Goal: Transaction & Acquisition: Purchase product/service

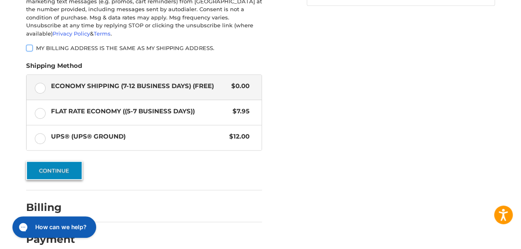
scroll to position [265, 0]
click at [63, 161] on button "Continue" at bounding box center [54, 170] width 56 height 19
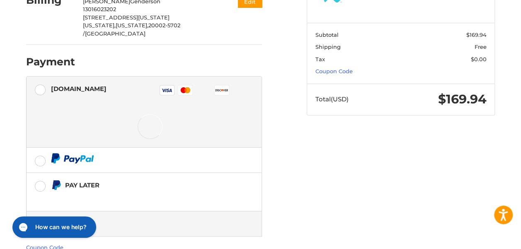
scroll to position [205, 0]
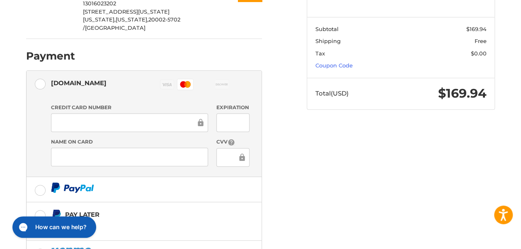
click at [365, 175] on div "Customer rick@cellar.com Sign Out Shipping Rick Genderson 13016023202 300 Massa…" at bounding box center [260, 97] width 497 height 471
click at [250, 113] on div at bounding box center [233, 122] width 34 height 19
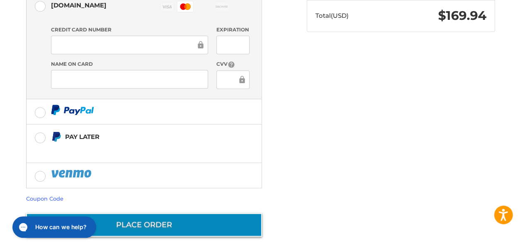
click at [188, 220] on button "Place Order" at bounding box center [144, 225] width 236 height 24
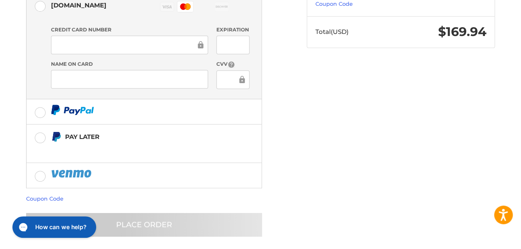
scroll to position [282, 0]
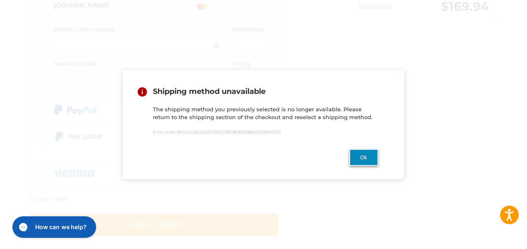
click at [364, 156] on button "Ok" at bounding box center [363, 157] width 29 height 17
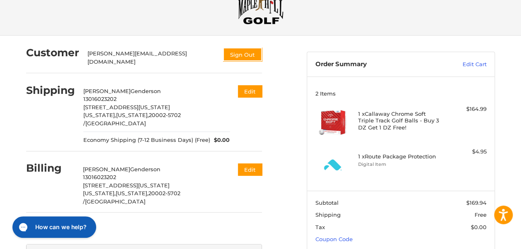
scroll to position [0, 0]
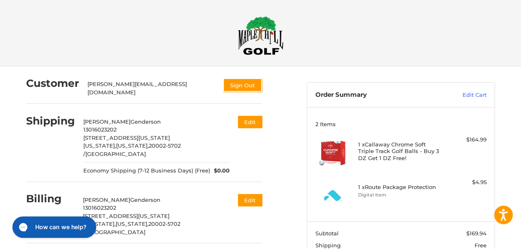
click at [350, 191] on img at bounding box center [332, 195] width 35 height 35
click at [400, 190] on h4 "1 x Route Package Protection" at bounding box center [400, 187] width 84 height 7
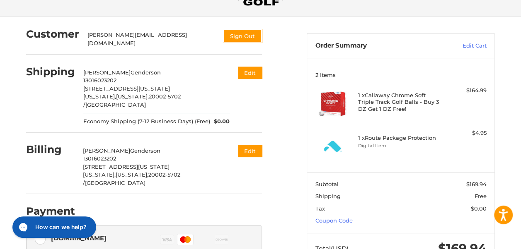
scroll to position [34, 0]
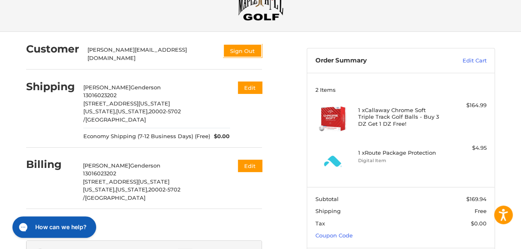
click at [475, 55] on header "Order Summary Edit Cart" at bounding box center [400, 60] width 187 height 24
click at [475, 58] on link "Edit Cart" at bounding box center [458, 61] width 55 height 8
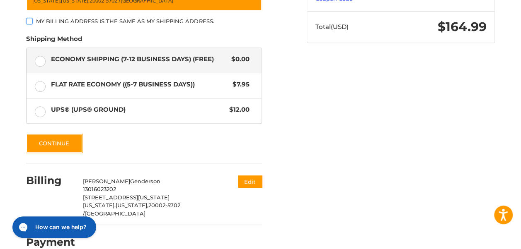
scroll to position [240, 0]
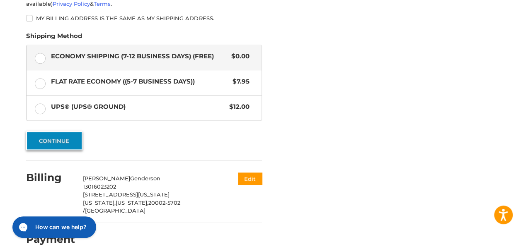
click at [56, 131] on button "Continue" at bounding box center [54, 140] width 56 height 19
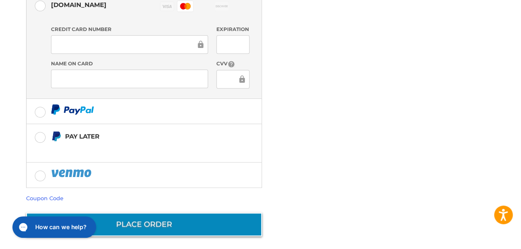
scroll to position [282, 0]
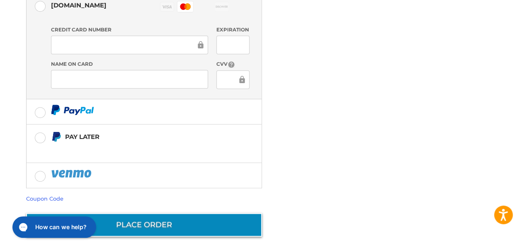
click at [186, 217] on button "Place Order" at bounding box center [144, 225] width 236 height 24
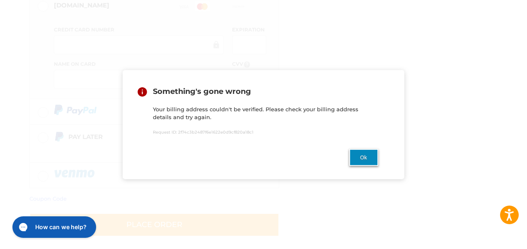
click at [359, 157] on button "Ok" at bounding box center [363, 157] width 29 height 17
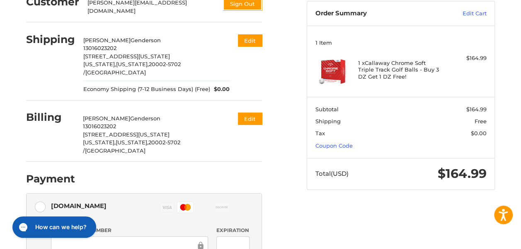
scroll to position [76, 0]
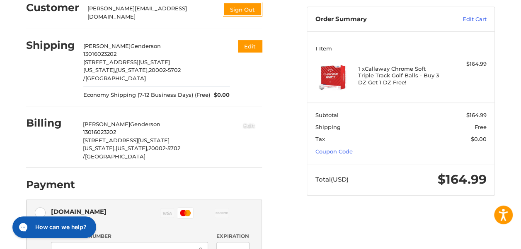
click at [258, 120] on button "Edit" at bounding box center [249, 125] width 26 height 14
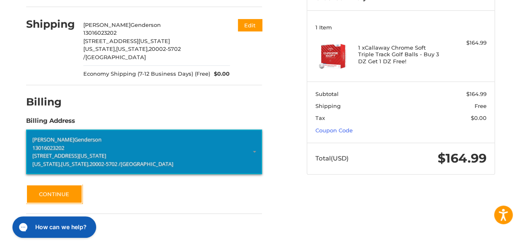
scroll to position [97, 0]
click at [100, 152] on p "[STREET_ADDRESS][US_STATE]" at bounding box center [143, 156] width 223 height 8
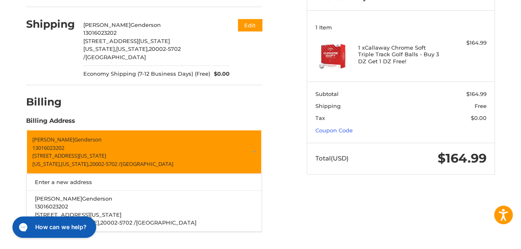
click at [300, 189] on div "Customer [PERSON_NAME][EMAIL_ADDRESS][DOMAIN_NAME] Sign Out Shipping [PERSON_NA…" at bounding box center [160, 107] width 280 height 276
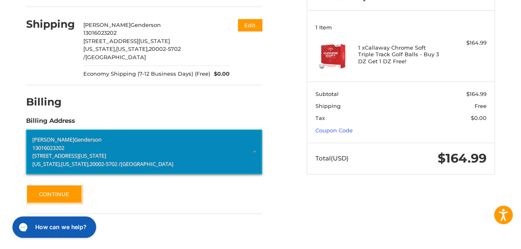
click at [84, 162] on span "[US_STATE]," at bounding box center [75, 163] width 29 height 7
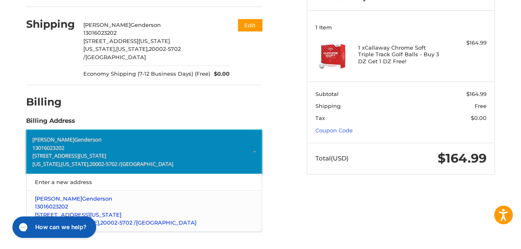
click at [130, 203] on p "13016023202" at bounding box center [144, 207] width 219 height 8
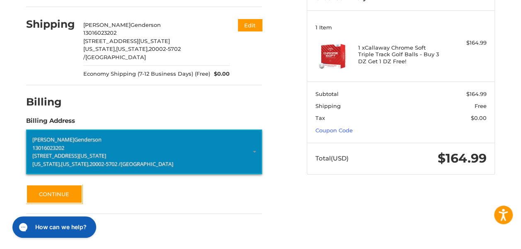
click at [89, 161] on span "[US_STATE]," at bounding box center [75, 163] width 29 height 7
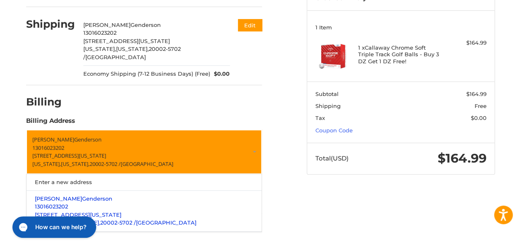
click at [79, 203] on p "13016023202" at bounding box center [144, 207] width 219 height 8
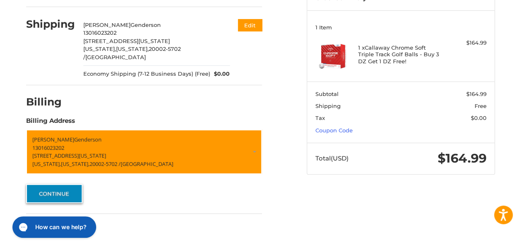
click at [67, 191] on button "Continue" at bounding box center [54, 193] width 56 height 19
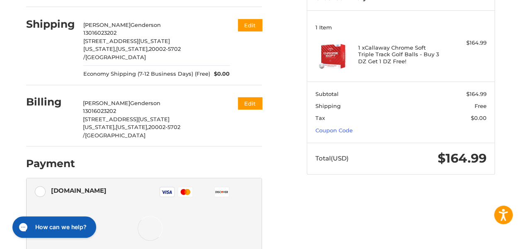
scroll to position [138, 0]
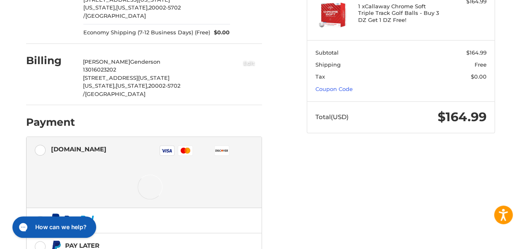
click at [262, 61] on button "Edit" at bounding box center [249, 63] width 26 height 14
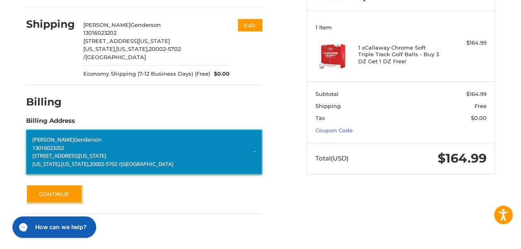
scroll to position [97, 0]
click at [108, 152] on p "[STREET_ADDRESS][US_STATE]" at bounding box center [143, 156] width 223 height 8
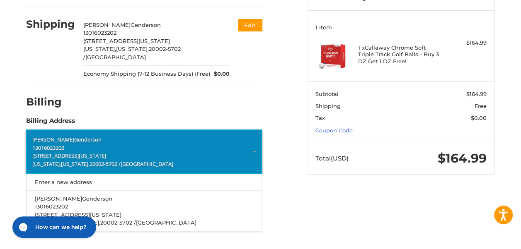
click at [111, 152] on p "[STREET_ADDRESS][US_STATE]" at bounding box center [143, 156] width 223 height 8
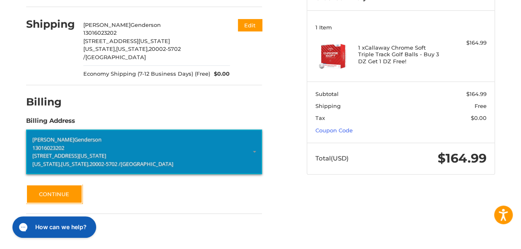
click at [111, 152] on p "[STREET_ADDRESS][US_STATE]" at bounding box center [143, 156] width 223 height 8
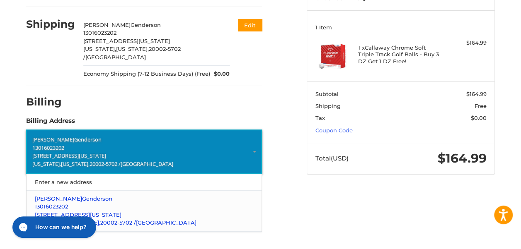
click at [128, 211] on p "[STREET_ADDRESS][US_STATE]" at bounding box center [144, 215] width 219 height 8
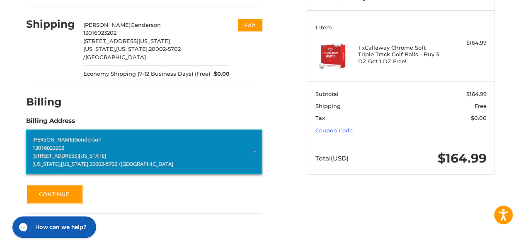
click at [123, 152] on p "[STREET_ADDRESS][US_STATE]" at bounding box center [143, 156] width 223 height 8
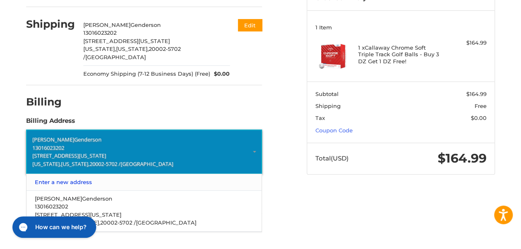
click at [70, 175] on link "Enter a new address" at bounding box center [144, 182] width 227 height 16
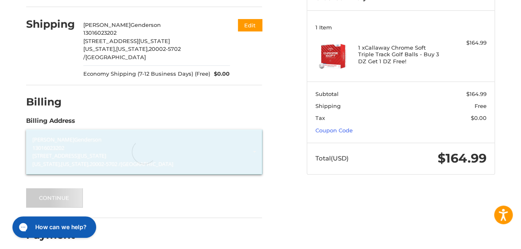
select select "**"
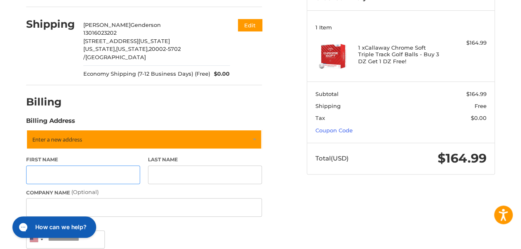
click at [88, 170] on input "First Name" at bounding box center [83, 175] width 114 height 19
type input "****"
type input "*********"
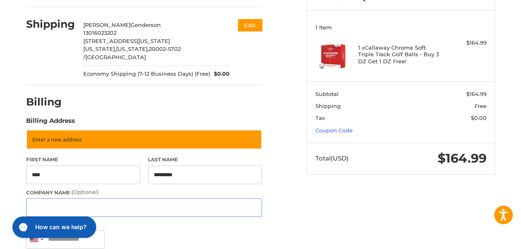
type input "*******"
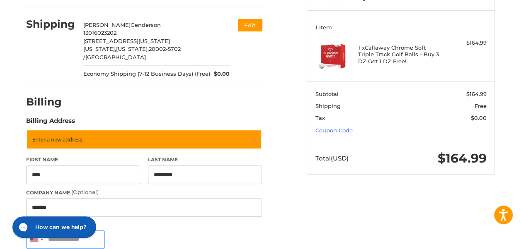
type input "**********"
select select "**"
type input "*****"
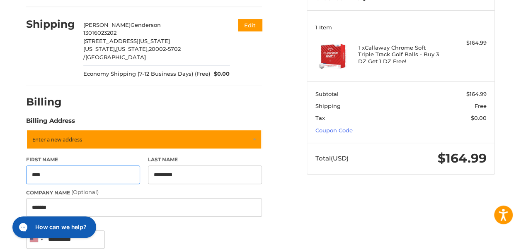
type input "**********"
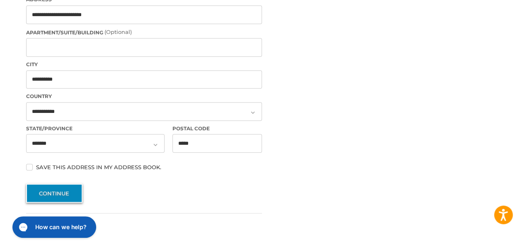
scroll to position [354, 0]
click at [62, 193] on button "Continue" at bounding box center [54, 193] width 56 height 19
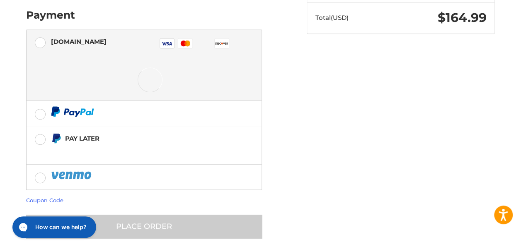
scroll to position [240, 0]
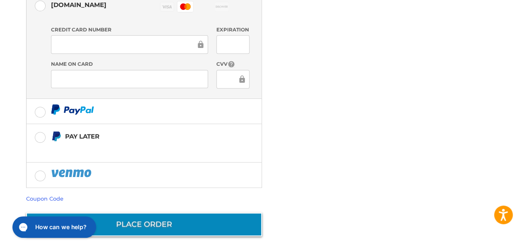
click at [187, 222] on button "Place Order" at bounding box center [144, 225] width 236 height 24
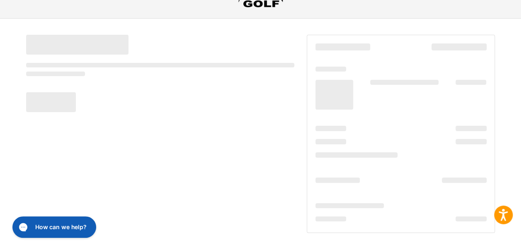
scroll to position [48, 0]
